Goal: Task Accomplishment & Management: Manage account settings

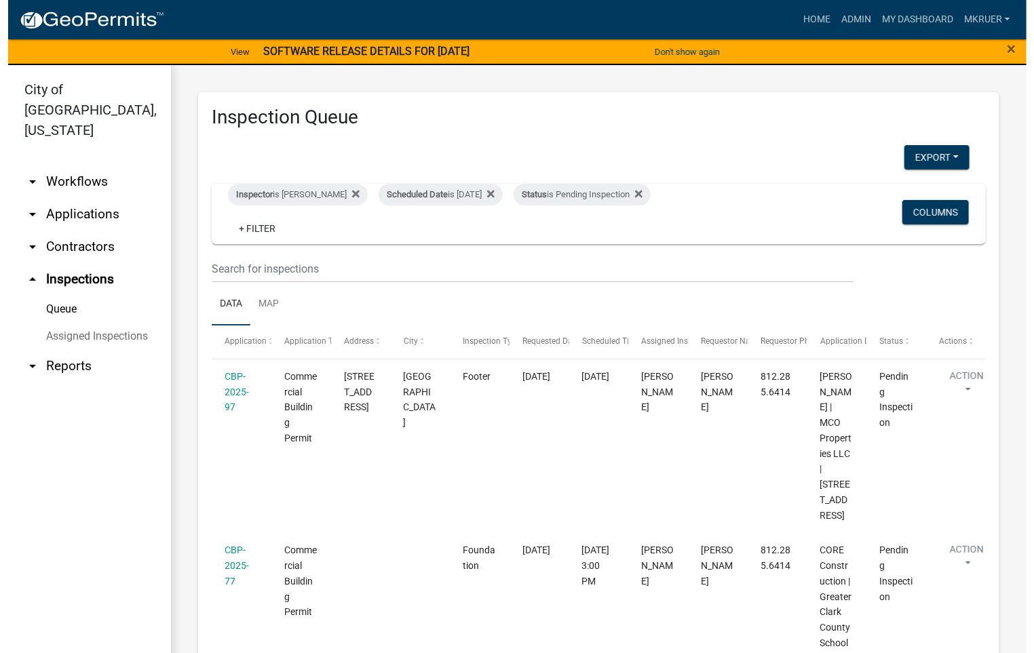
scroll to position [161, 0]
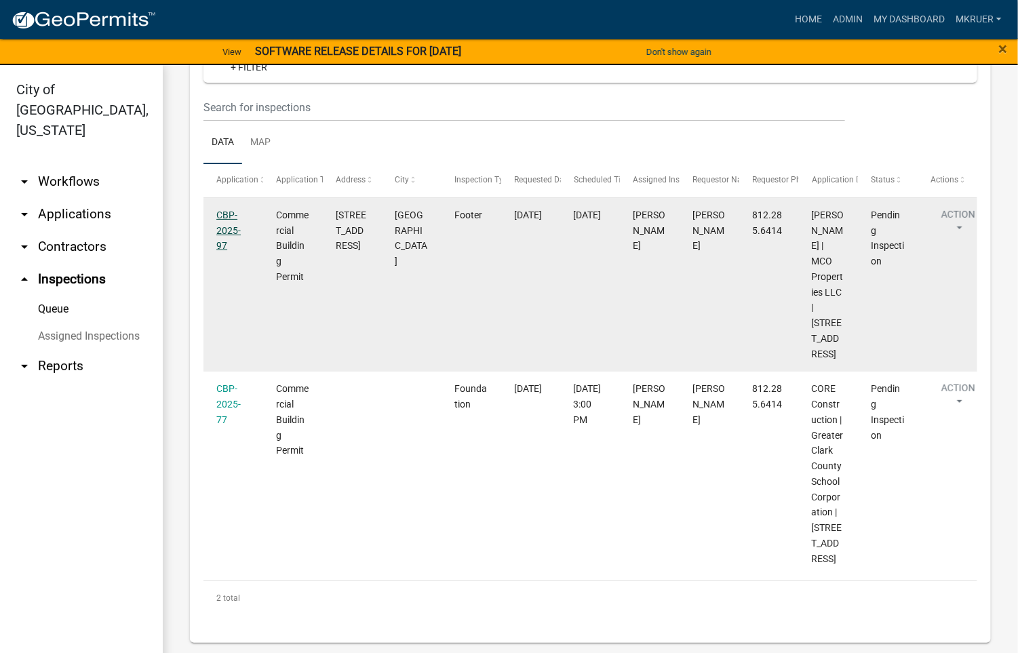
click at [222, 218] on link "CBP-2025-97" at bounding box center [228, 231] width 24 height 42
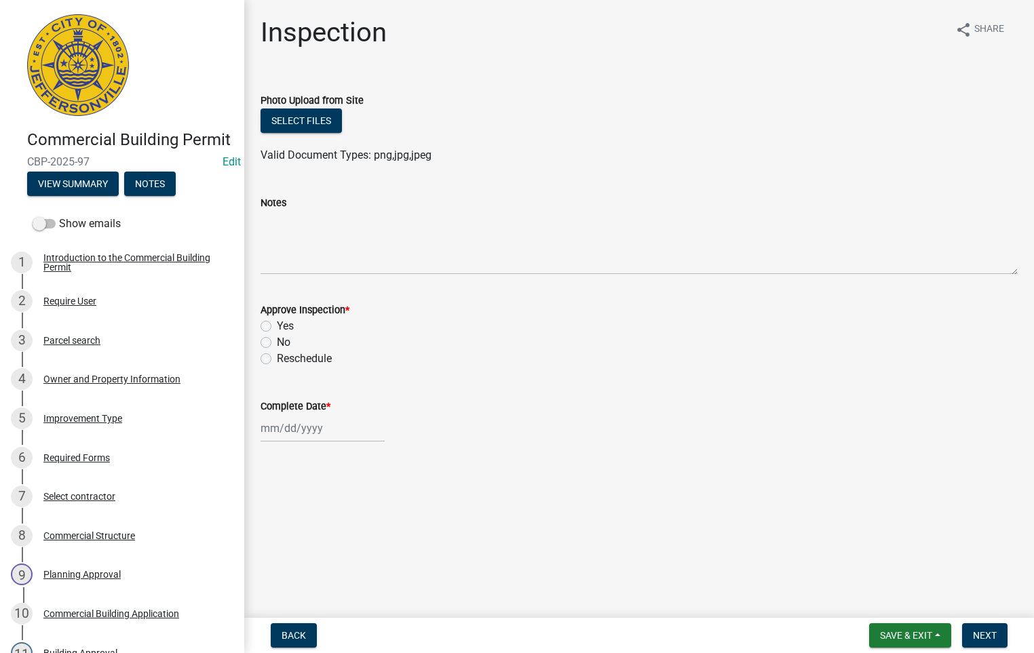
click at [277, 326] on label "Yes" at bounding box center [285, 326] width 17 height 16
click at [277, 326] on input "Yes" at bounding box center [281, 322] width 9 height 9
radio input "true"
click at [296, 428] on div at bounding box center [323, 429] width 124 height 28
select select "9"
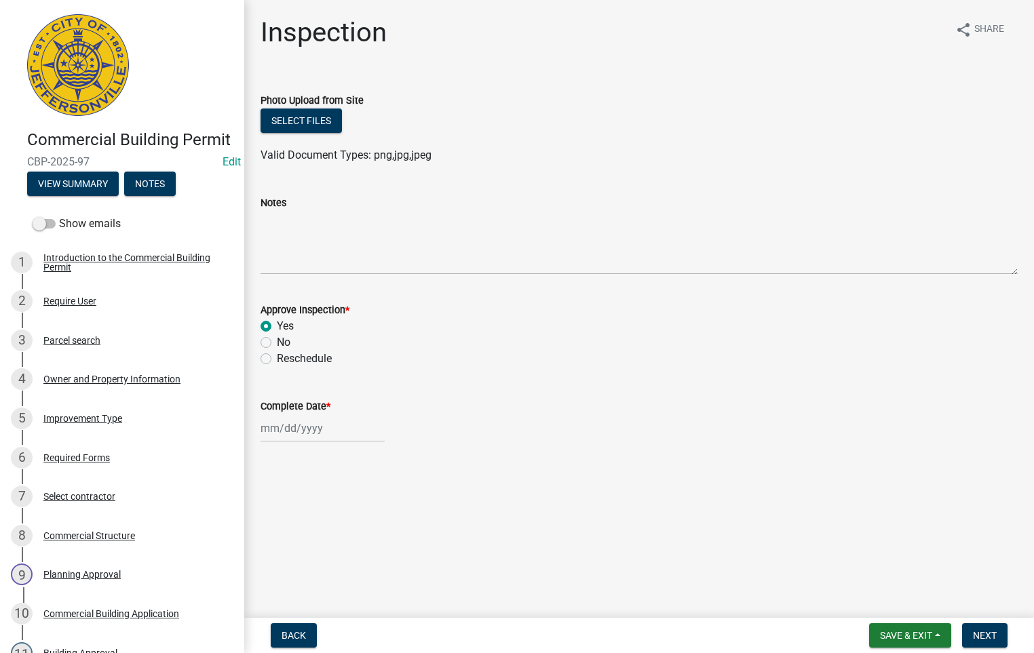
select select "2025"
click at [377, 495] on main "Inspection share Share Photo Upload from Site Select files Valid Document Types…" at bounding box center [639, 306] width 790 height 613
click at [725, 348] on div "No" at bounding box center [639, 343] width 757 height 16
select select "9"
select select "2025"
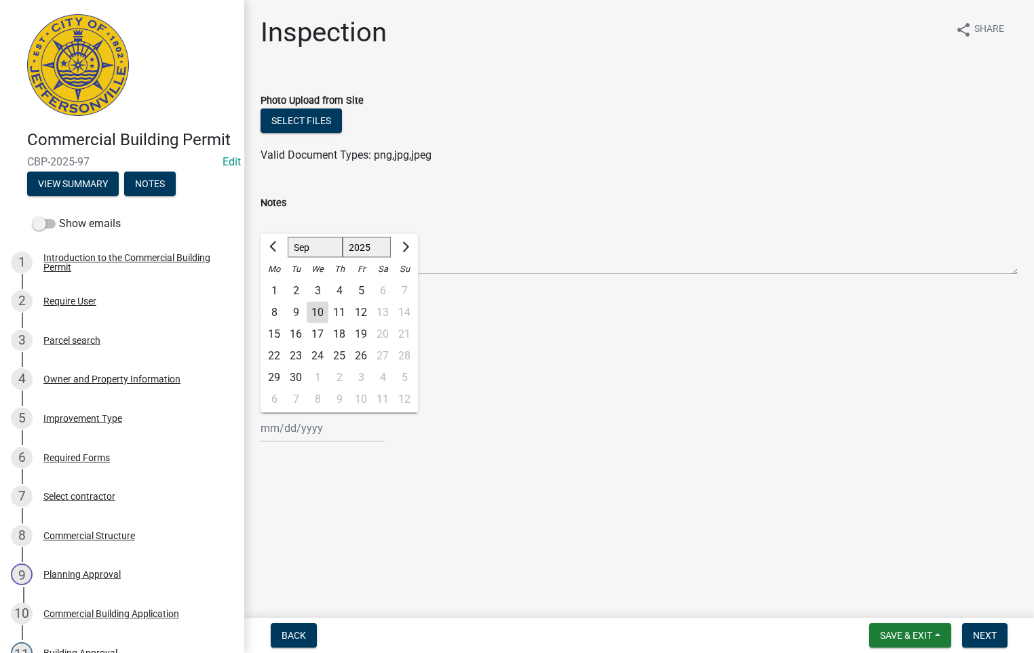
click at [289, 429] on input "Complete Date *" at bounding box center [323, 429] width 124 height 28
click at [318, 311] on div "10" at bounding box center [318, 313] width 22 height 22
type input "[DATE]"
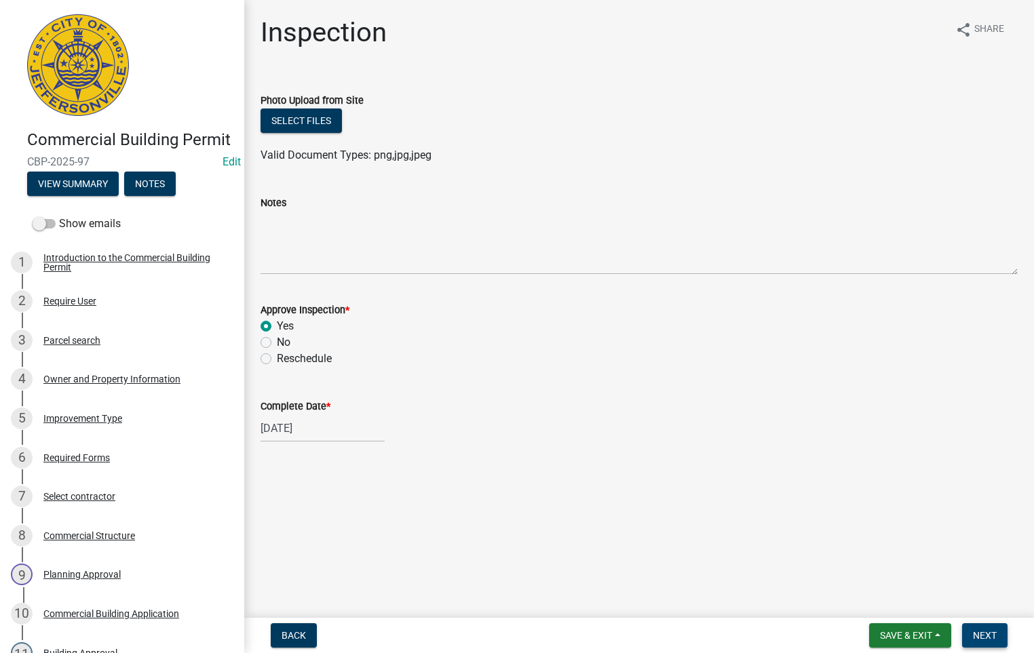
click at [981, 634] on span "Next" at bounding box center [985, 635] width 24 height 11
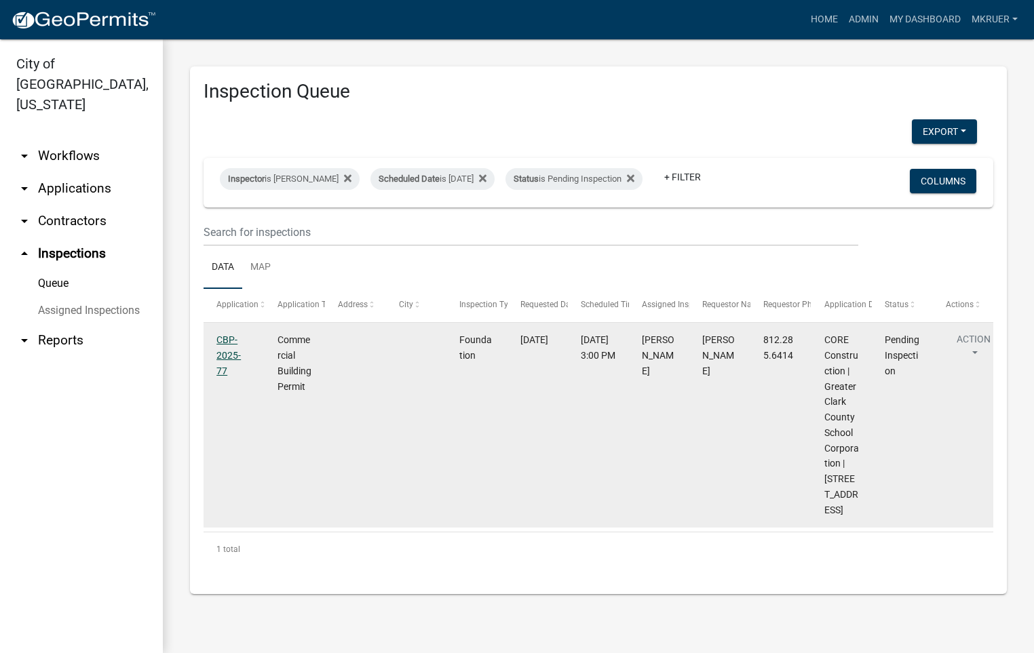
click at [229, 350] on link "CBP-2025-77" at bounding box center [228, 356] width 24 height 42
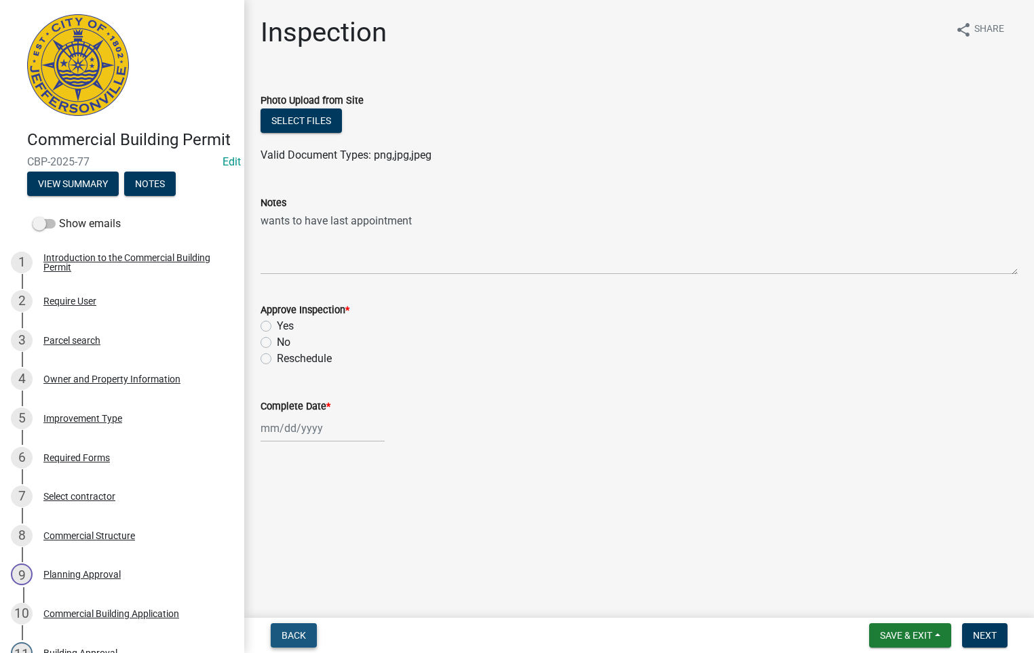
click at [296, 631] on span "Back" at bounding box center [294, 635] width 24 height 11
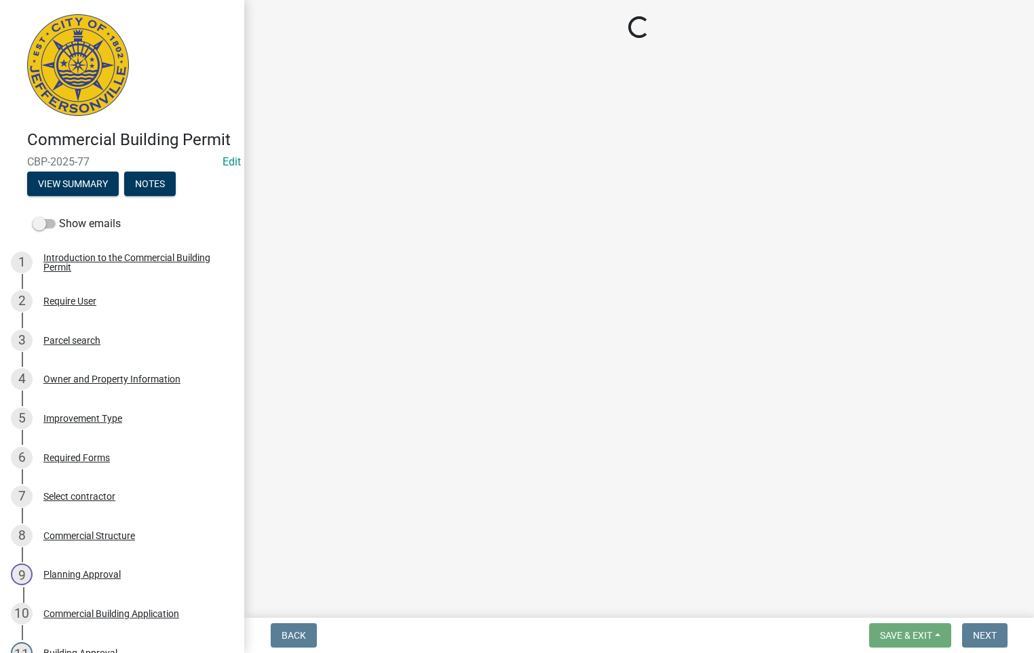
select select "fdb3bcc6-ce93-4663-8a18-5c08884dd177"
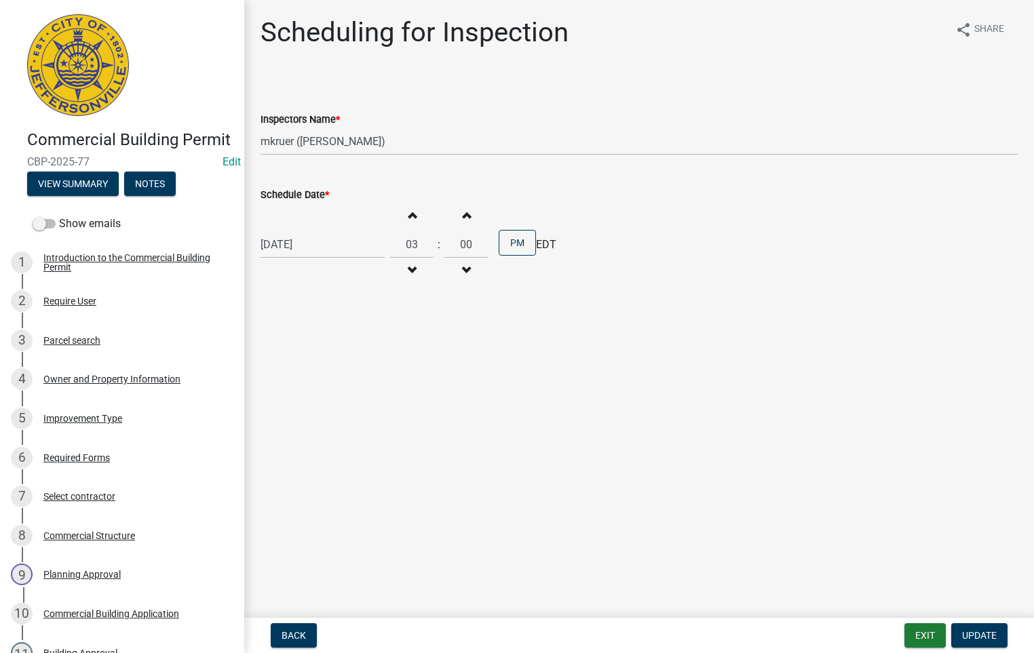
click at [322, 237] on div "[DATE]" at bounding box center [323, 245] width 124 height 28
select select "9"
select select "2025"
click at [344, 337] on div "11" at bounding box center [339, 339] width 22 height 22
type input "[DATE]"
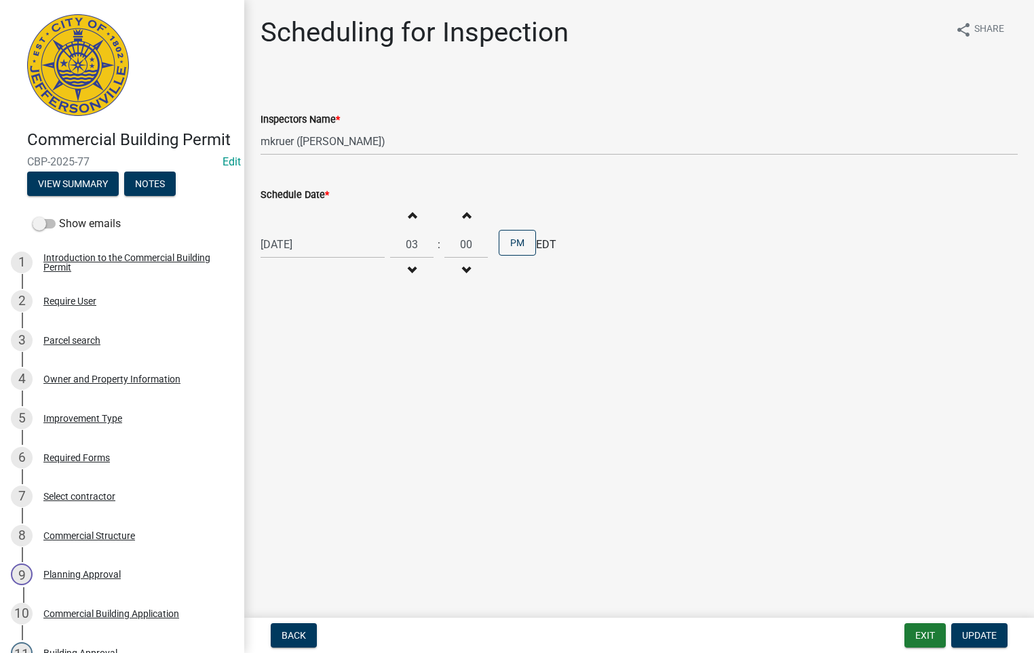
click at [408, 220] on span "button" at bounding box center [411, 215] width 7 height 11
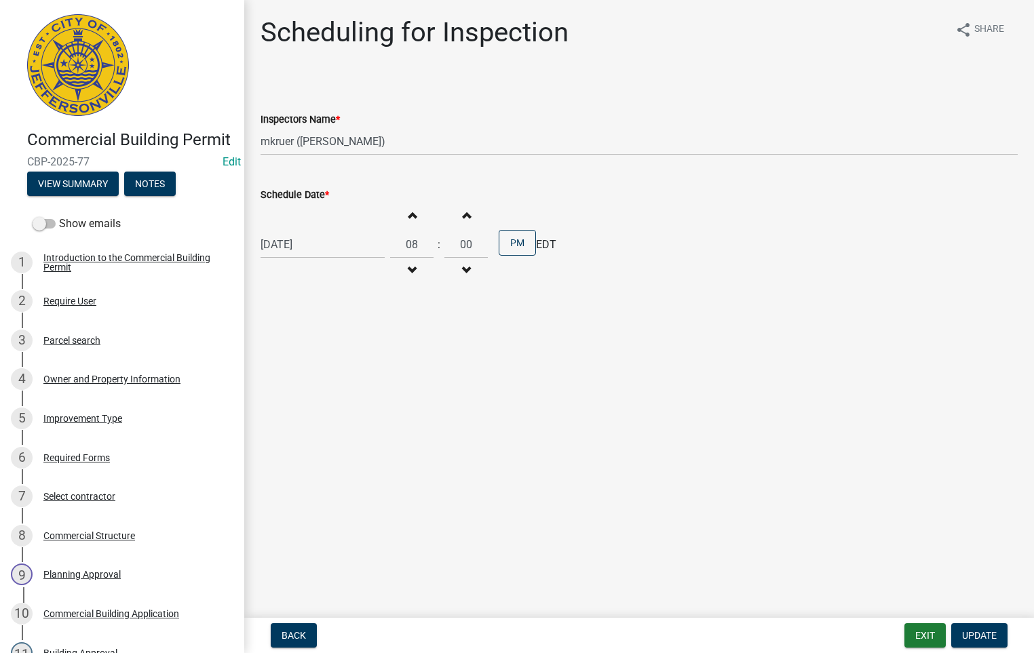
click at [408, 220] on span "button" at bounding box center [411, 215] width 7 height 11
type input "09"
click at [512, 242] on button "PM" at bounding box center [517, 243] width 37 height 26
click at [974, 636] on span "Update" at bounding box center [979, 635] width 35 height 11
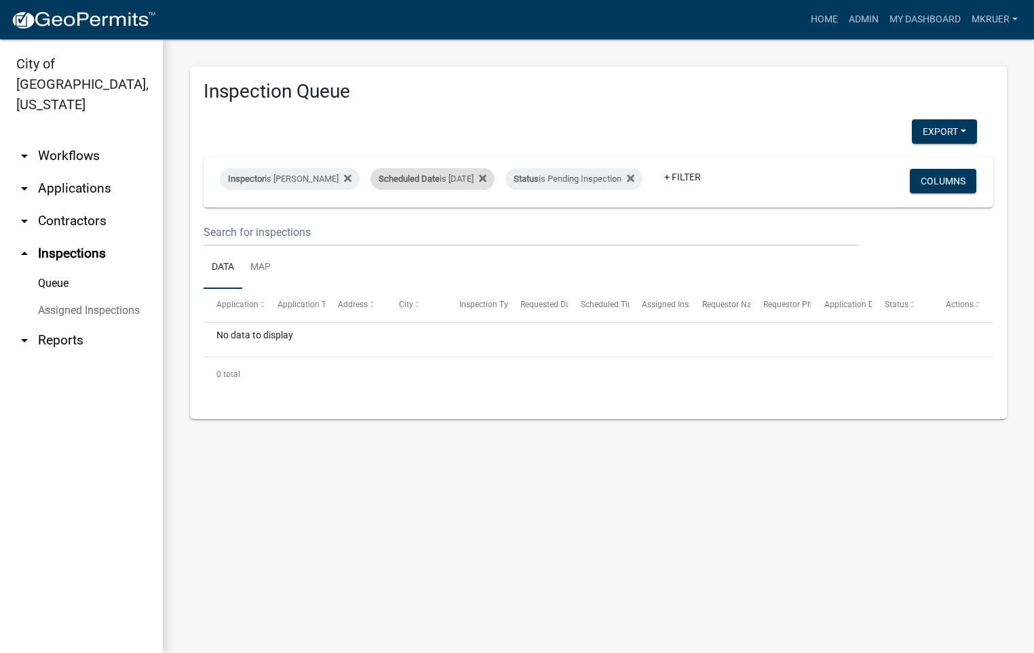
click at [466, 169] on div "Scheduled Date is [DATE]" at bounding box center [432, 179] width 124 height 22
click at [460, 223] on input "[DATE]" at bounding box center [424, 220] width 95 height 28
type input "[DATE]"
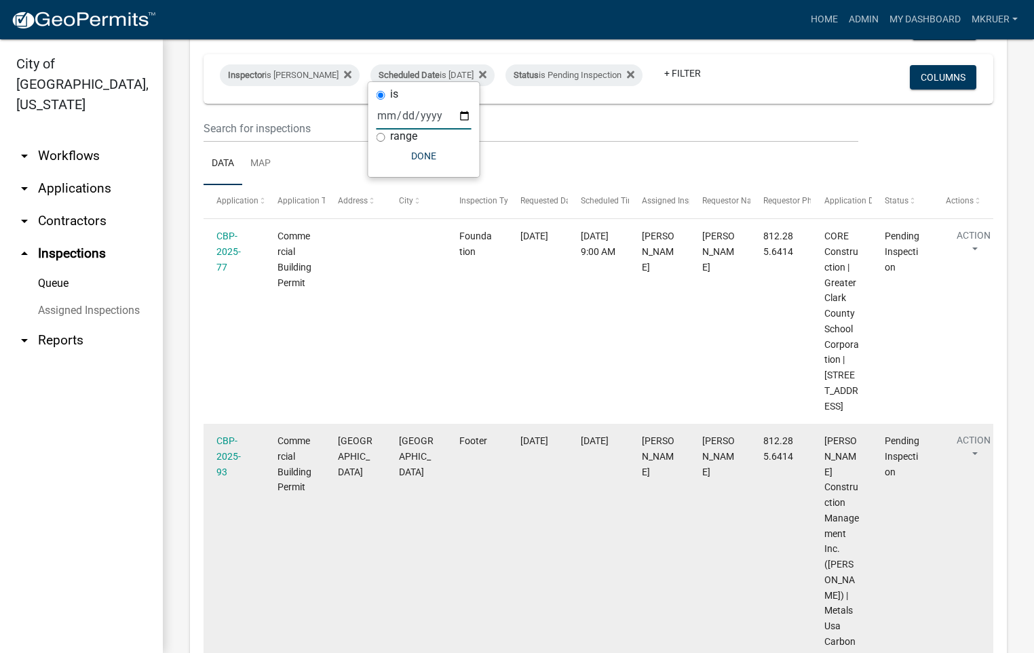
scroll to position [2, 0]
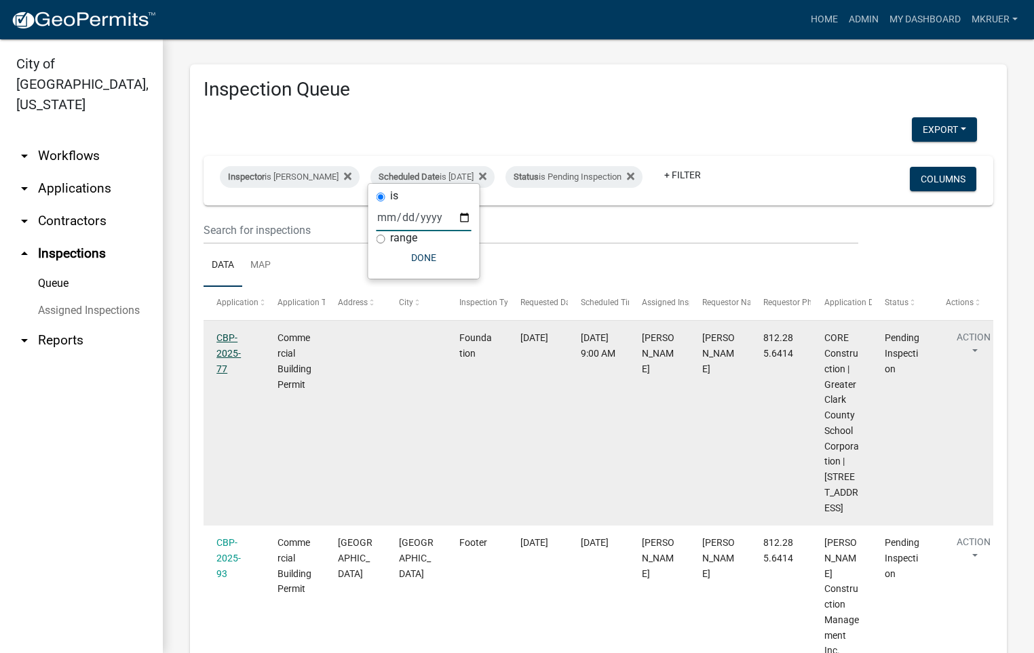
click at [231, 348] on link "CBP-2025-77" at bounding box center [228, 353] width 24 height 42
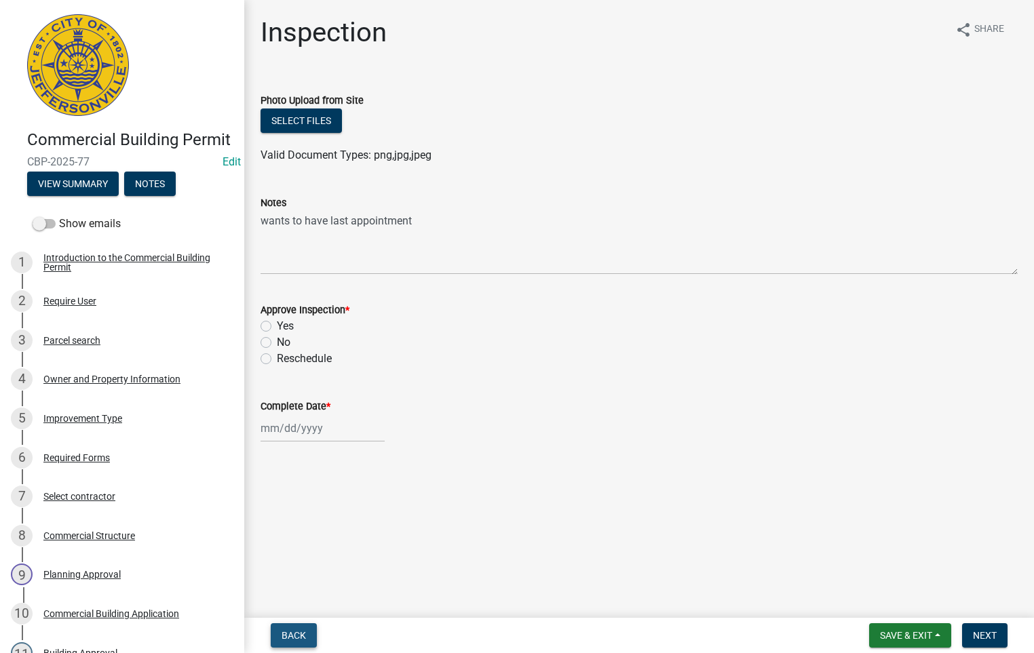
click at [295, 633] on span "Back" at bounding box center [294, 635] width 24 height 11
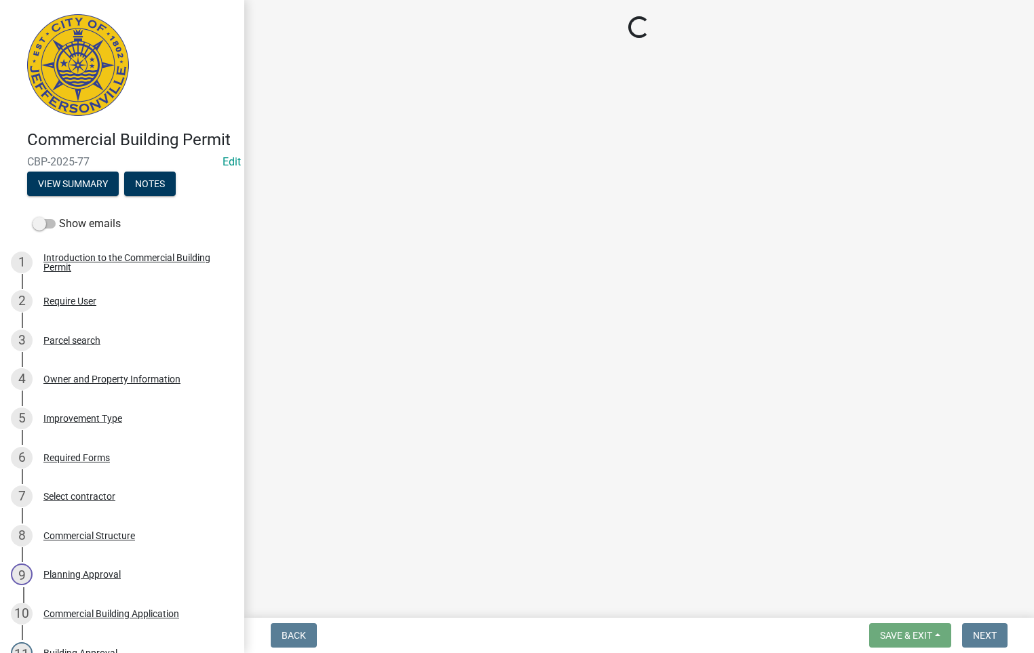
select select "fdb3bcc6-ce93-4663-8a18-5c08884dd177"
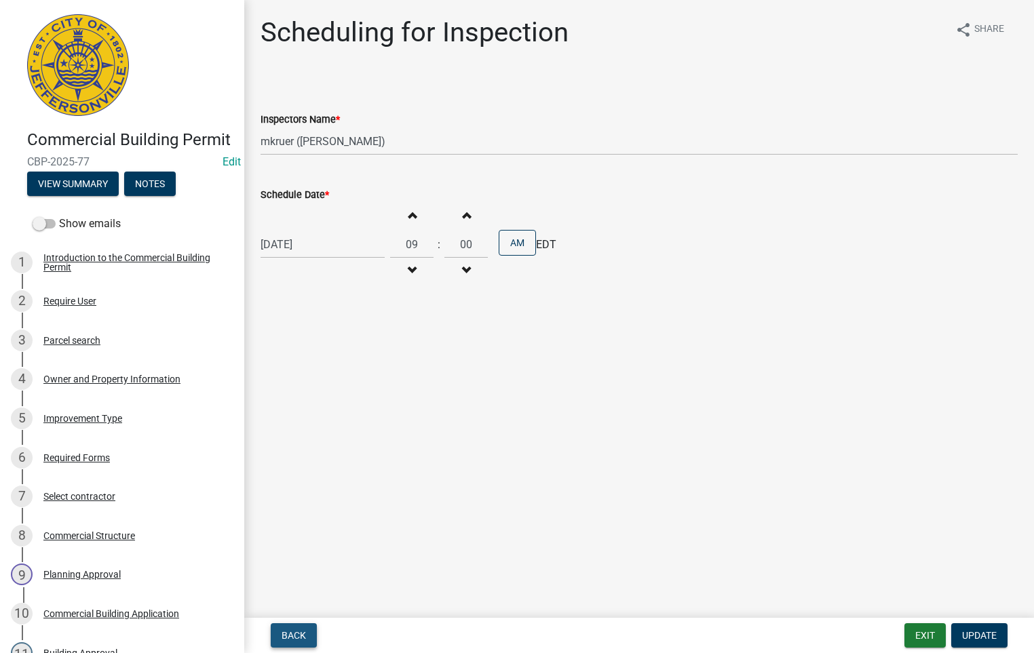
click at [295, 633] on span "Back" at bounding box center [294, 635] width 24 height 11
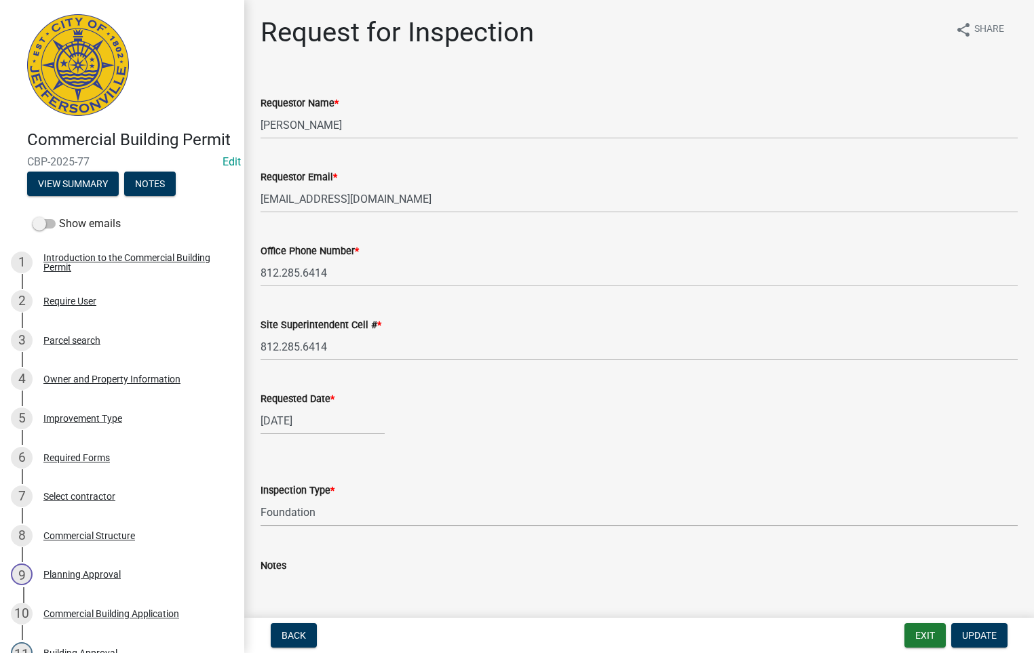
click at [309, 511] on select "Select Item... Footer Foundation Framing Final Misc" at bounding box center [639, 513] width 757 height 28
click at [261, 499] on select "Select Item... Footer Foundation Framing Final Misc" at bounding box center [639, 513] width 757 height 28
select select "5905b6c6-73a3-4561-9a25-e231032c58c8"
click at [977, 633] on span "Update" at bounding box center [979, 635] width 35 height 11
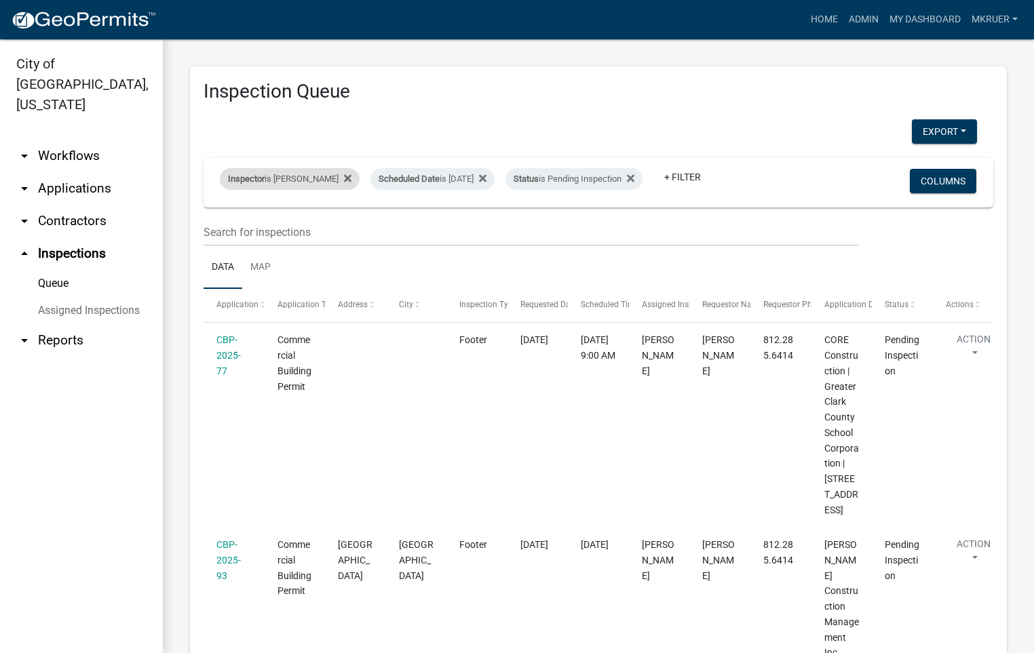
click at [301, 168] on div "Inspector is [PERSON_NAME]" at bounding box center [290, 179] width 140 height 22
click at [244, 232] on select "Select an option None [PERSON_NAME] [PERSON_NAME] [PERSON_NAME] [PERSON_NAME] […" at bounding box center [280, 234] width 136 height 28
select select "13c97fbc-c819-4cee-844a-0db3d3c4db95"
click at [222, 220] on select "Select an option None [PERSON_NAME] [PERSON_NAME] [PERSON_NAME] [PERSON_NAME] […" at bounding box center [280, 234] width 136 height 28
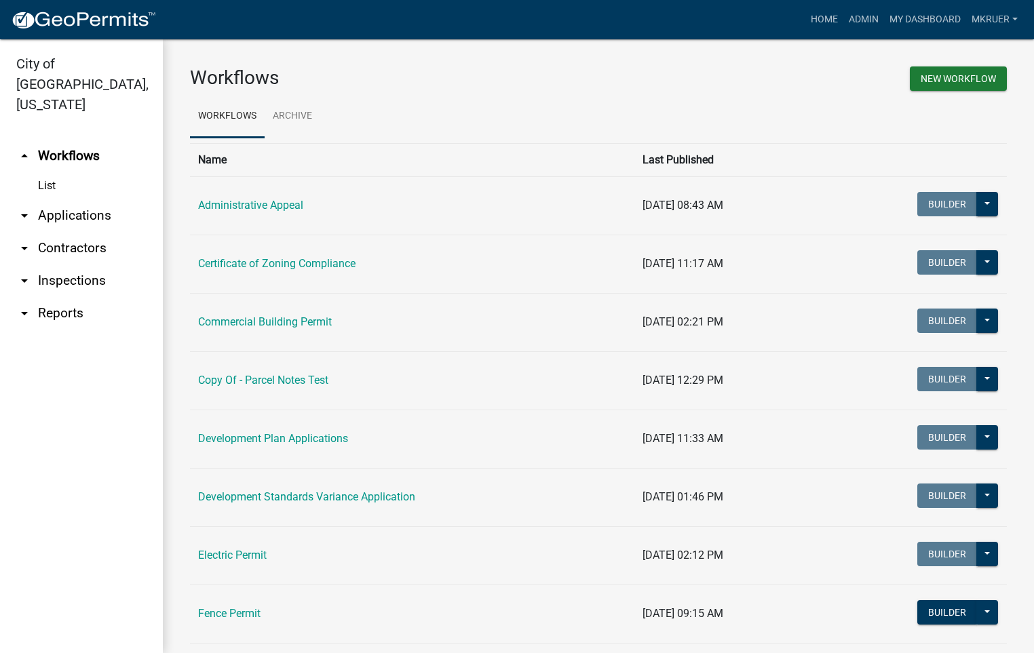
click at [60, 265] on link "arrow_drop_down Inspections" at bounding box center [81, 281] width 163 height 33
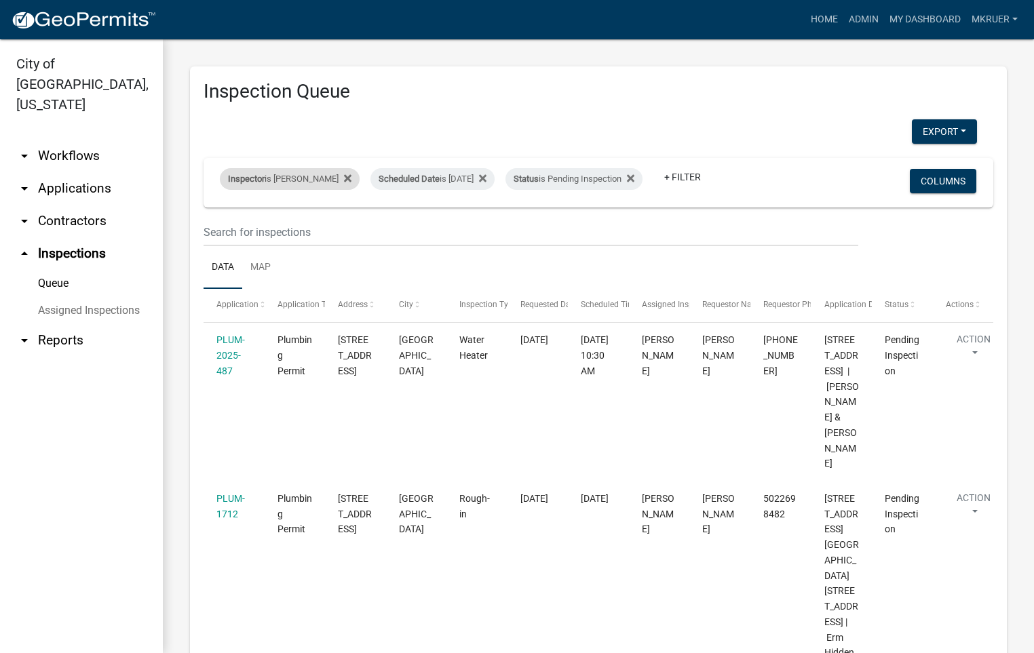
click at [291, 168] on div "Inspector is Jeremy Ramsey" at bounding box center [290, 179] width 140 height 22
click at [259, 233] on select "Select an option None [PERSON_NAME] [PERSON_NAME] [PERSON_NAME] [PERSON_NAME] […" at bounding box center [290, 234] width 136 height 28
click at [222, 220] on select "Select an option None [PERSON_NAME] [PERSON_NAME] [PERSON_NAME] [PERSON_NAME] […" at bounding box center [290, 234] width 136 height 28
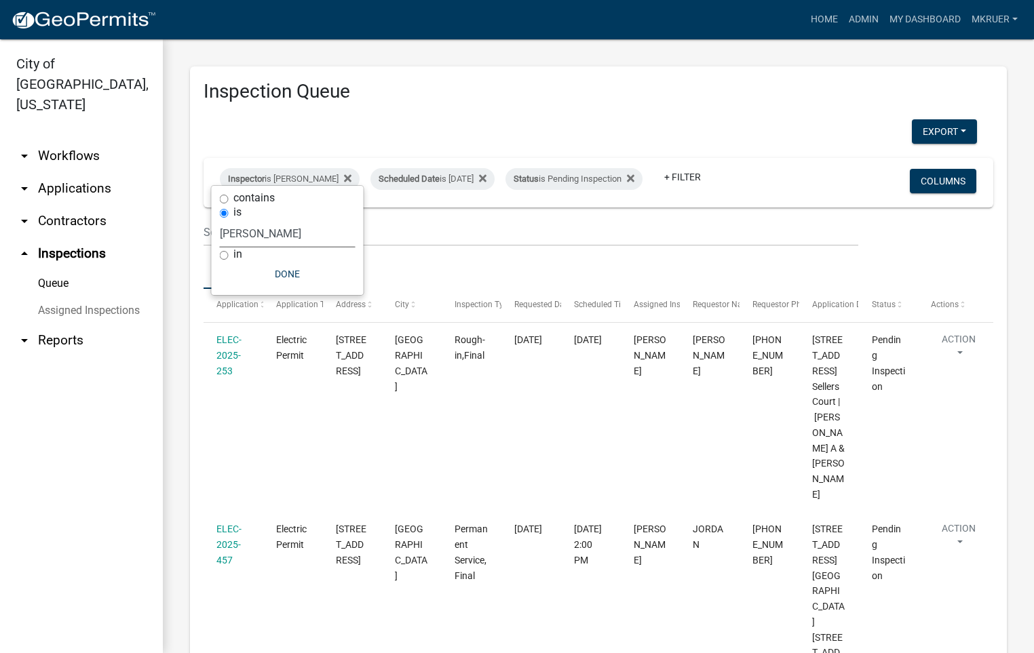
click at [286, 235] on select "Select an option None [PERSON_NAME] [PERSON_NAME] [PERSON_NAME] [PERSON_NAME] […" at bounding box center [288, 234] width 136 height 28
select select "fdb3bcc6-ce93-4663-8a18-5c08884dd177"
click at [220, 220] on select "Select an option None [PERSON_NAME] [PERSON_NAME] [PERSON_NAME] [PERSON_NAME] […" at bounding box center [288, 234] width 136 height 28
